Goal: Transaction & Acquisition: Obtain resource

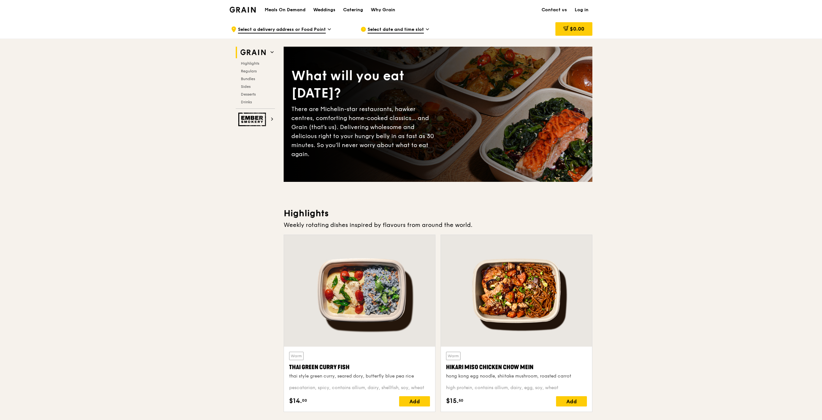
click at [243, 11] on img at bounding box center [243, 10] width 26 height 6
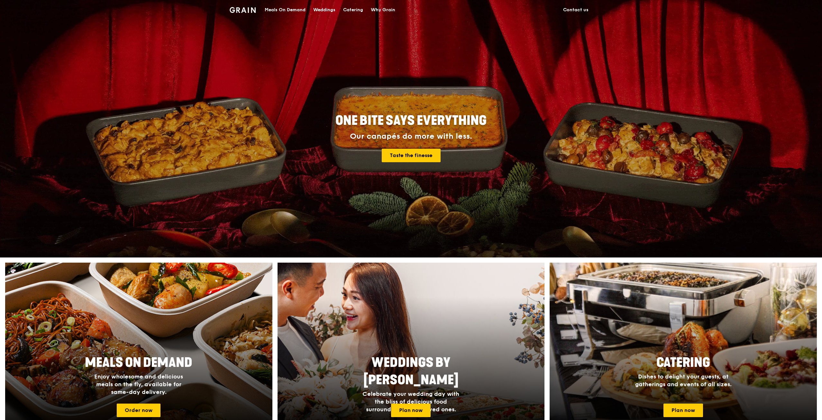
click at [358, 7] on div "Catering" at bounding box center [353, 9] width 20 height 19
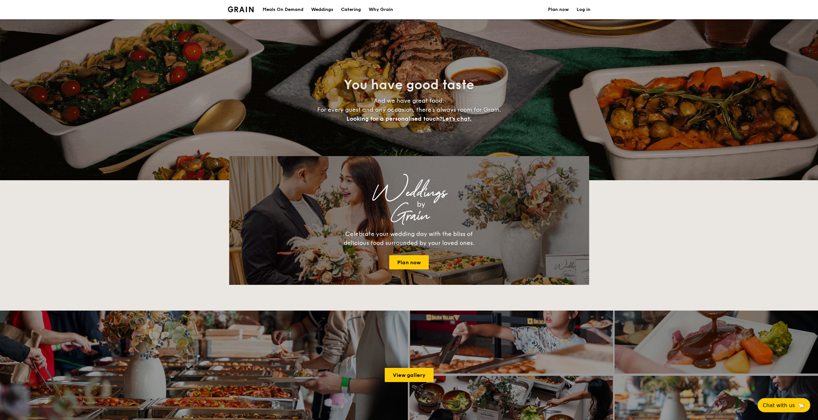
select select
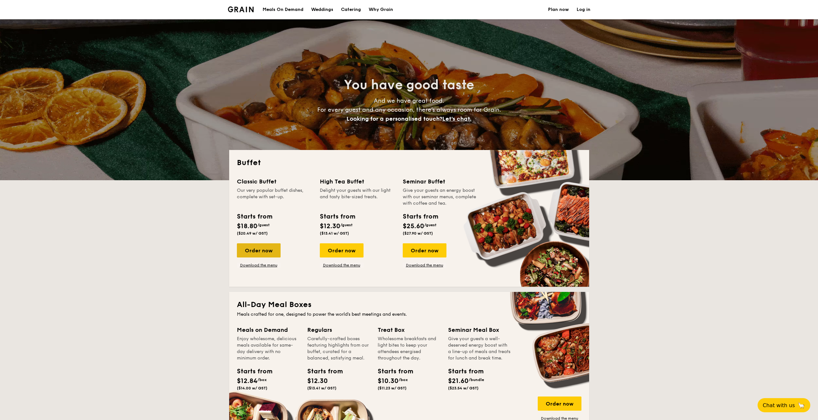
click at [266, 249] on div "Order now" at bounding box center [259, 250] width 44 height 14
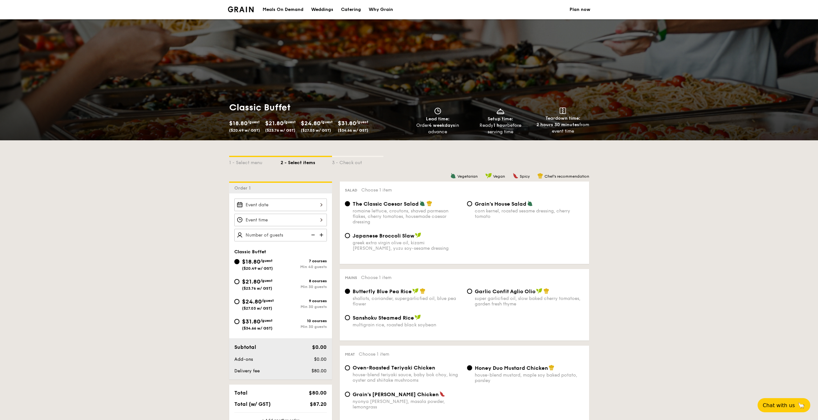
click at [266, 298] on div "$24.80 /guest ($27.03 w/ GST)" at bounding box center [258, 304] width 32 height 14
click at [239, 299] on input "$24.80 /guest ($27.03 w/ GST) 9 courses Min 30 guests" at bounding box center [236, 301] width 5 height 5
radio input "true"
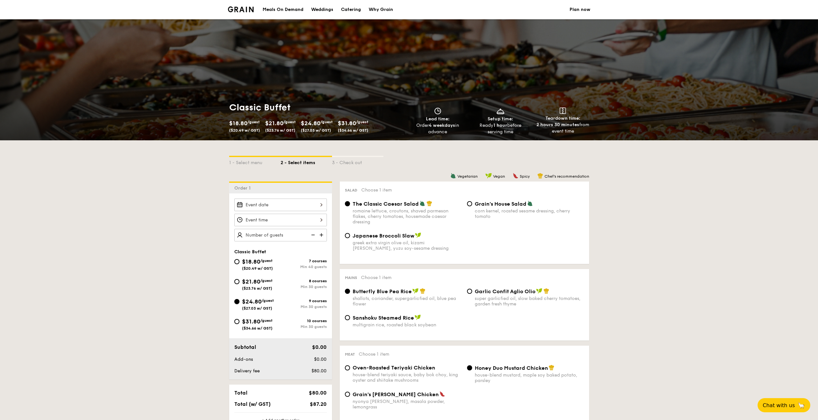
radio input "true"
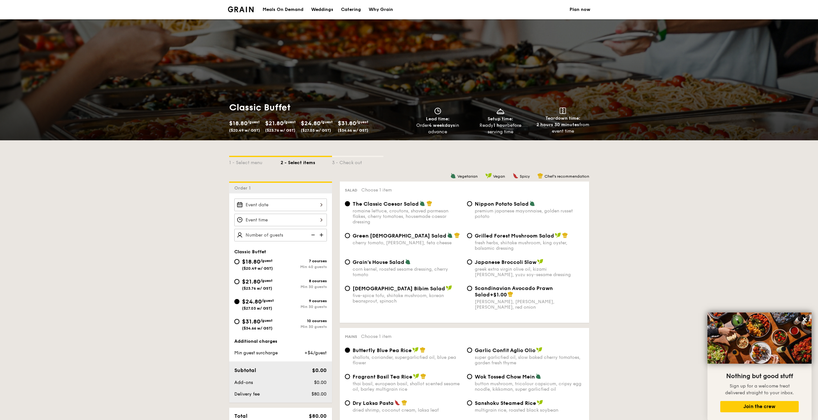
click at [239, 7] on img at bounding box center [241, 9] width 26 height 6
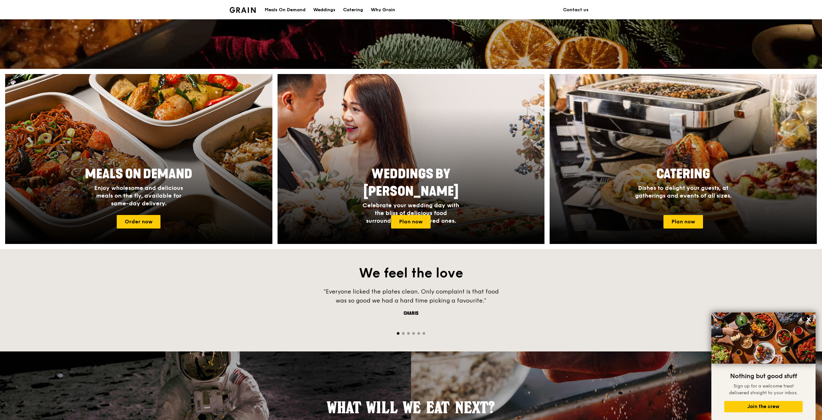
scroll to position [104, 0]
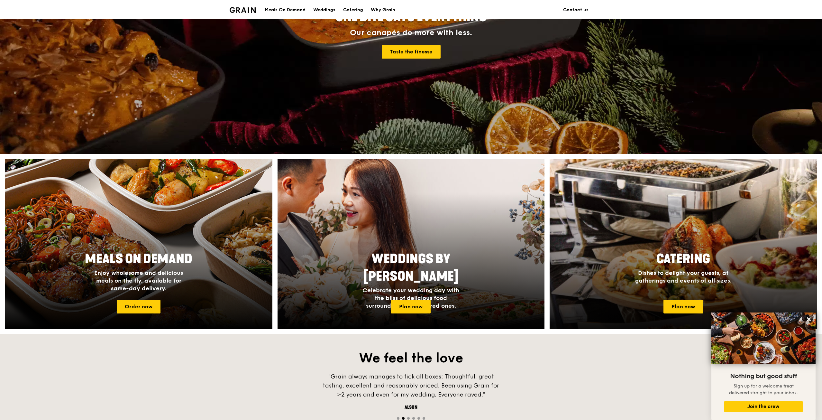
click at [681, 259] on span "Catering" at bounding box center [683, 258] width 54 height 15
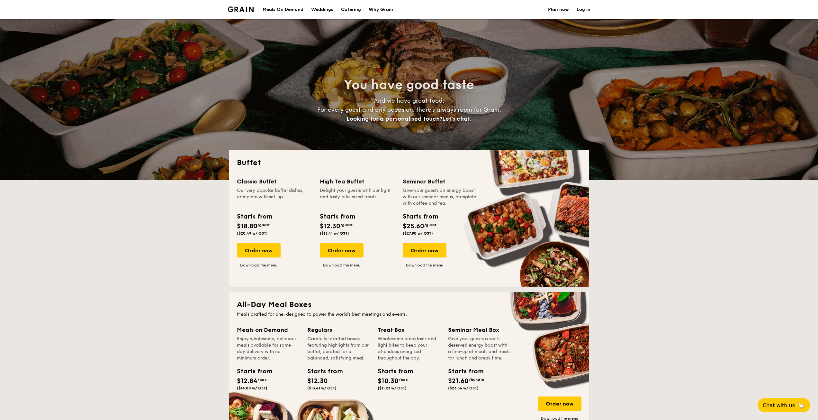
select select
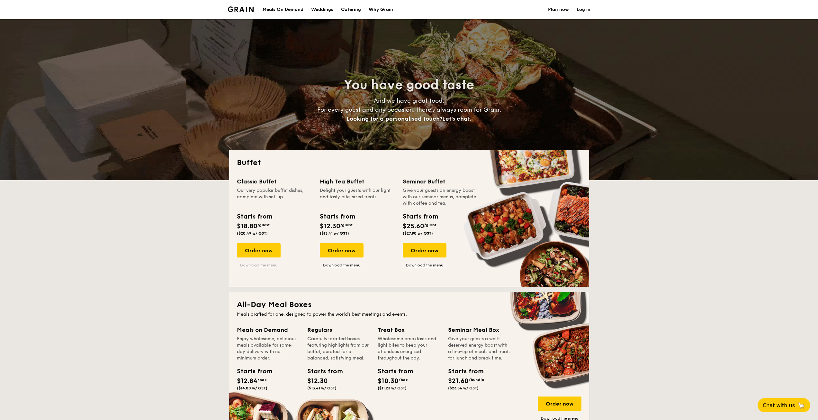
click at [266, 266] on link "Download the menu" at bounding box center [259, 264] width 44 height 5
